Goal: Task Accomplishment & Management: Use online tool/utility

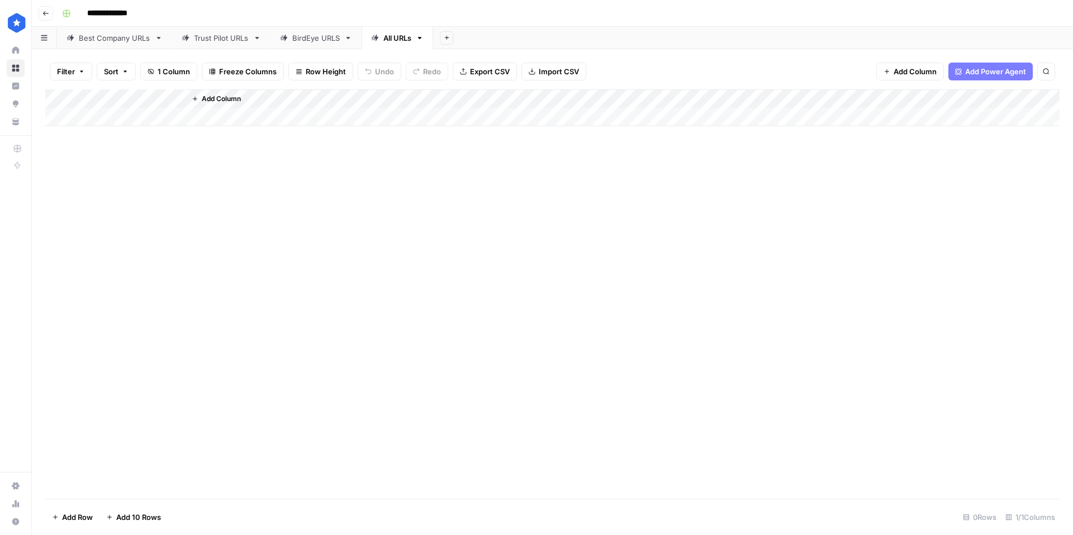
click at [77, 74] on button "Filter" at bounding box center [71, 72] width 42 height 18
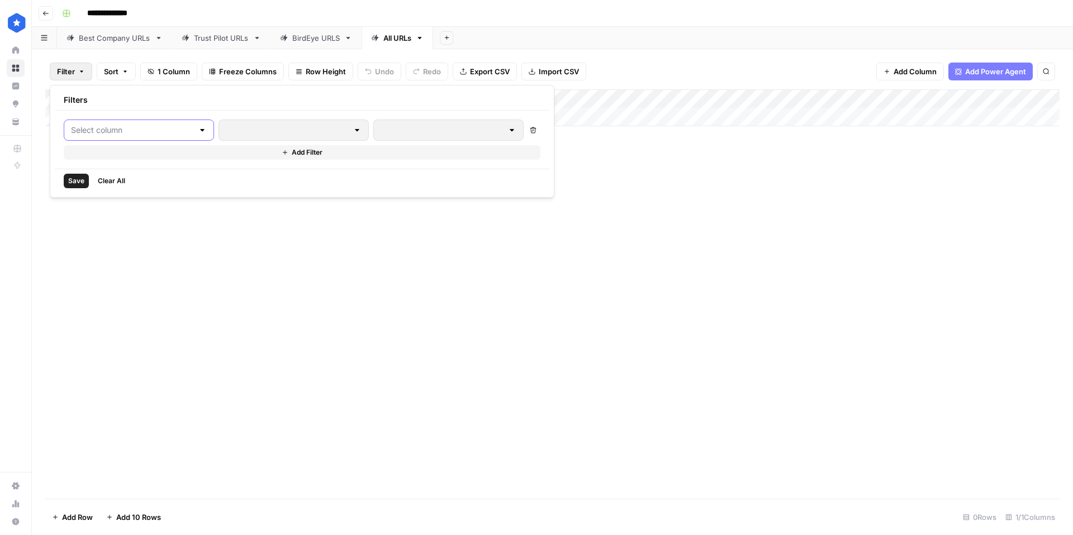
click at [149, 128] on input "text" at bounding box center [132, 130] width 122 height 11
click at [79, 75] on button "Filter" at bounding box center [71, 72] width 42 height 18
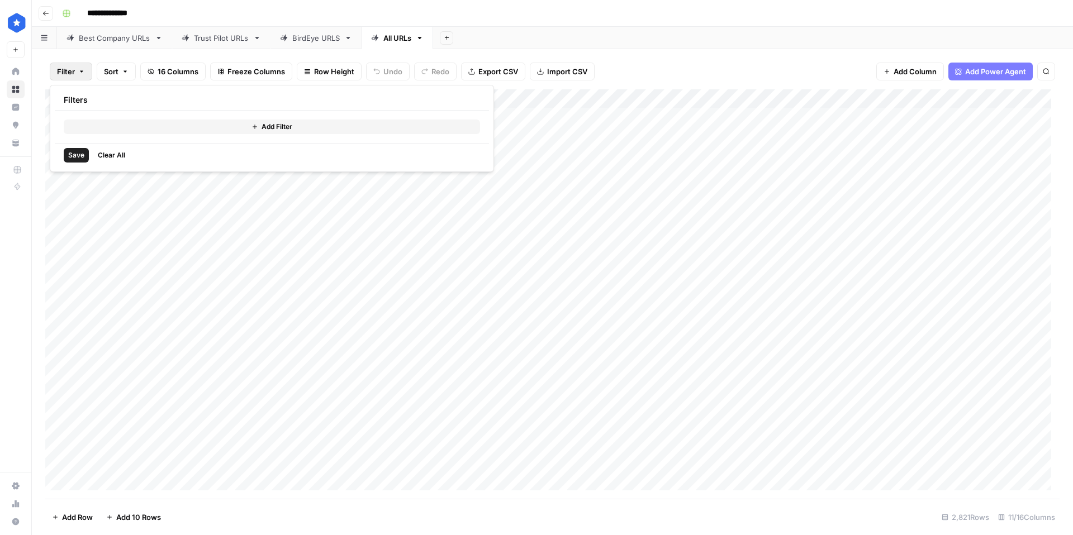
click at [119, 136] on div "Add Filter" at bounding box center [272, 127] width 434 height 32
click at [126, 128] on button "Add Filter" at bounding box center [272, 127] width 416 height 15
click at [113, 127] on input "text" at bounding box center [132, 130] width 122 height 11
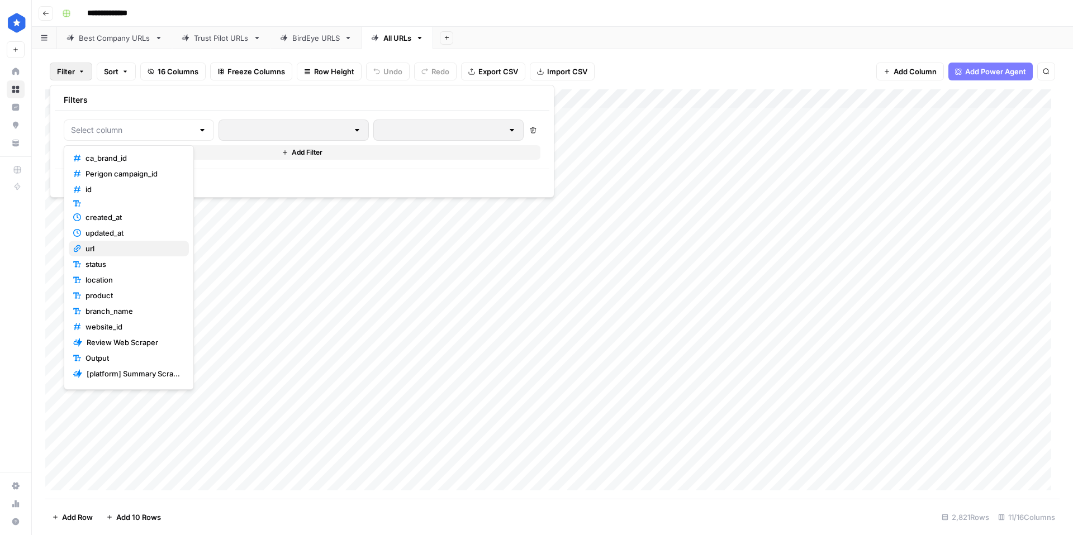
click at [98, 244] on span "url" at bounding box center [132, 248] width 94 height 11
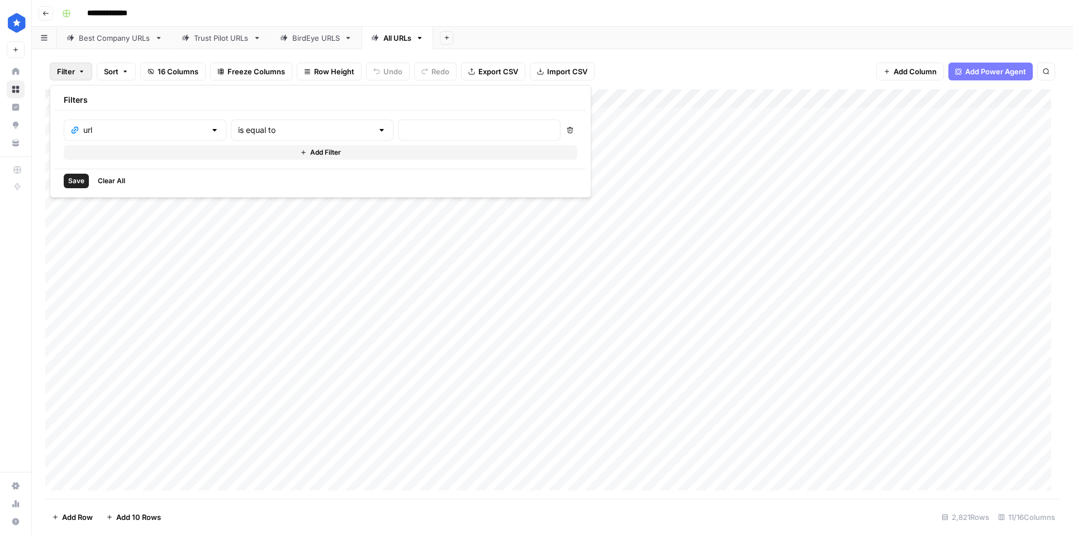
click at [377, 129] on div at bounding box center [381, 130] width 9 height 11
click at [236, 192] on span "contains" at bounding box center [266, 189] width 110 height 11
type input "contains"
click at [405, 130] on input "text" at bounding box center [479, 130] width 148 height 11
type input "energysage"
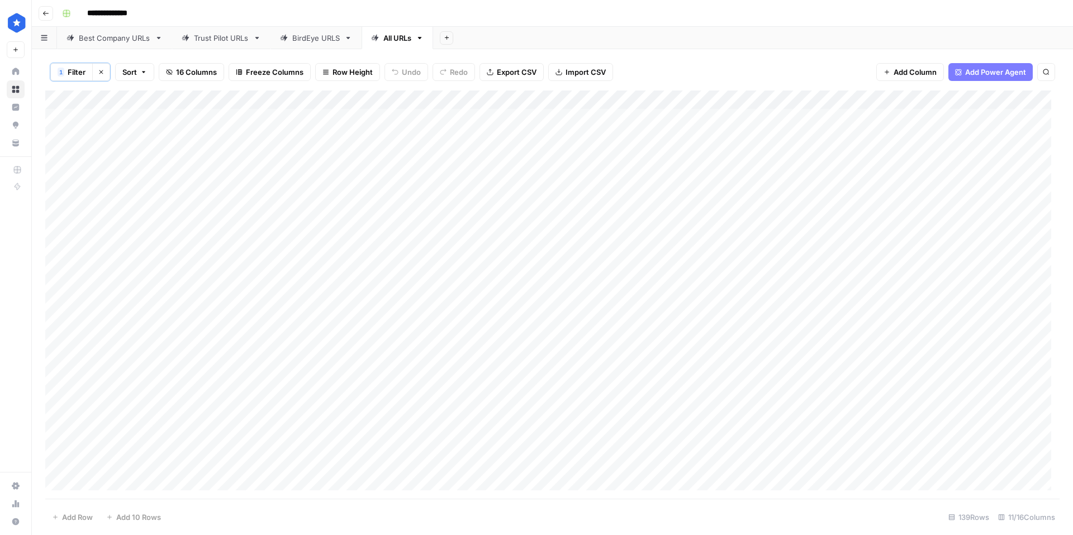
click at [819, 153] on div "Add Column" at bounding box center [552, 295] width 1014 height 408
click at [837, 148] on div "Add Column" at bounding box center [552, 295] width 1014 height 408
click at [837, 148] on div "**********" at bounding box center [781, 157] width 188 height 22
click at [770, 224] on div "Add Column" at bounding box center [552, 295] width 1014 height 408
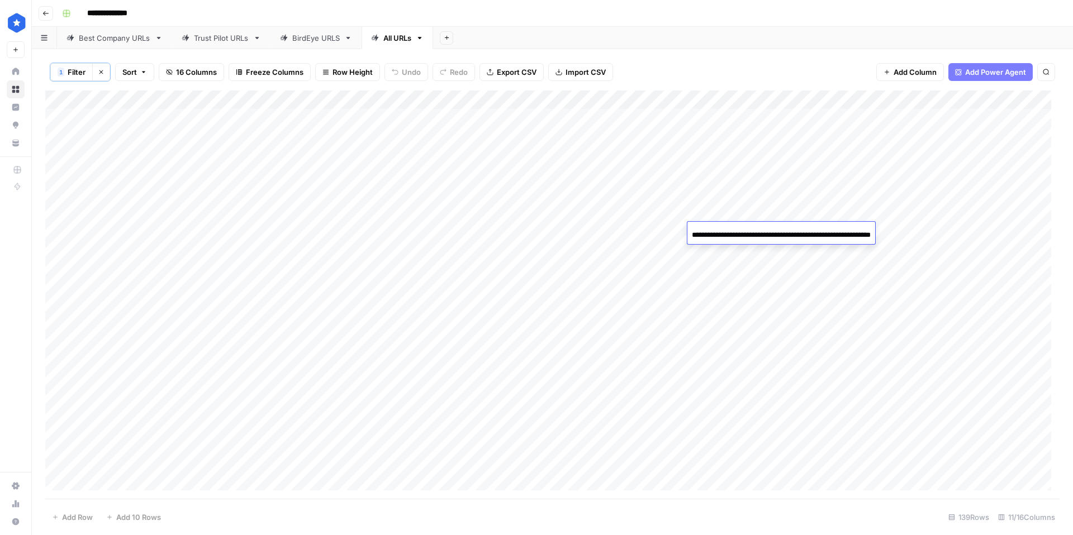
scroll to position [0, 55]
click at [769, 231] on input "**********" at bounding box center [781, 235] width 179 height 13
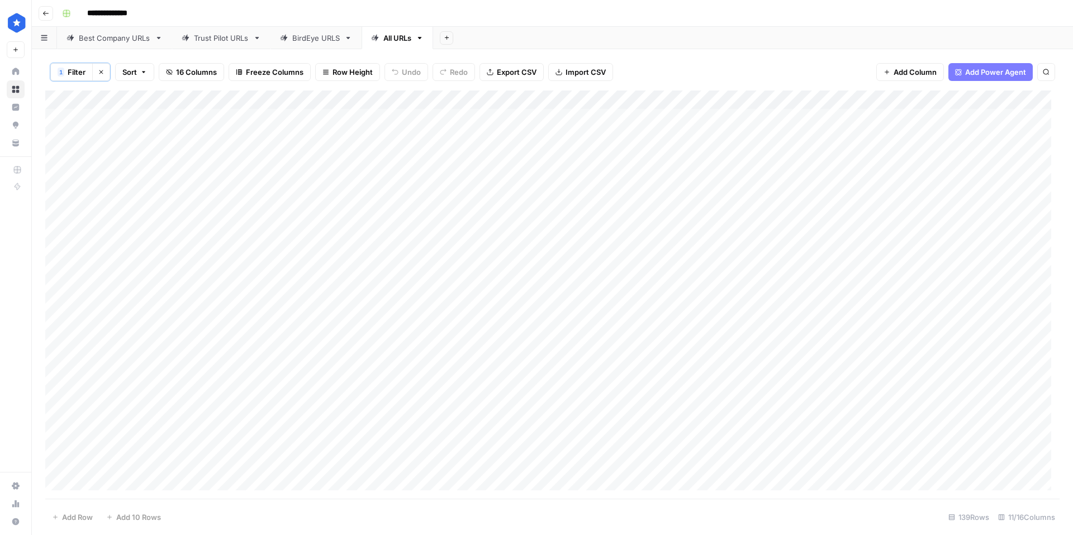
click at [717, 321] on div "Add Column" at bounding box center [552, 295] width 1014 height 408
click at [715, 322] on div "Add Column" at bounding box center [552, 295] width 1014 height 408
